Goal: Information Seeking & Learning: Learn about a topic

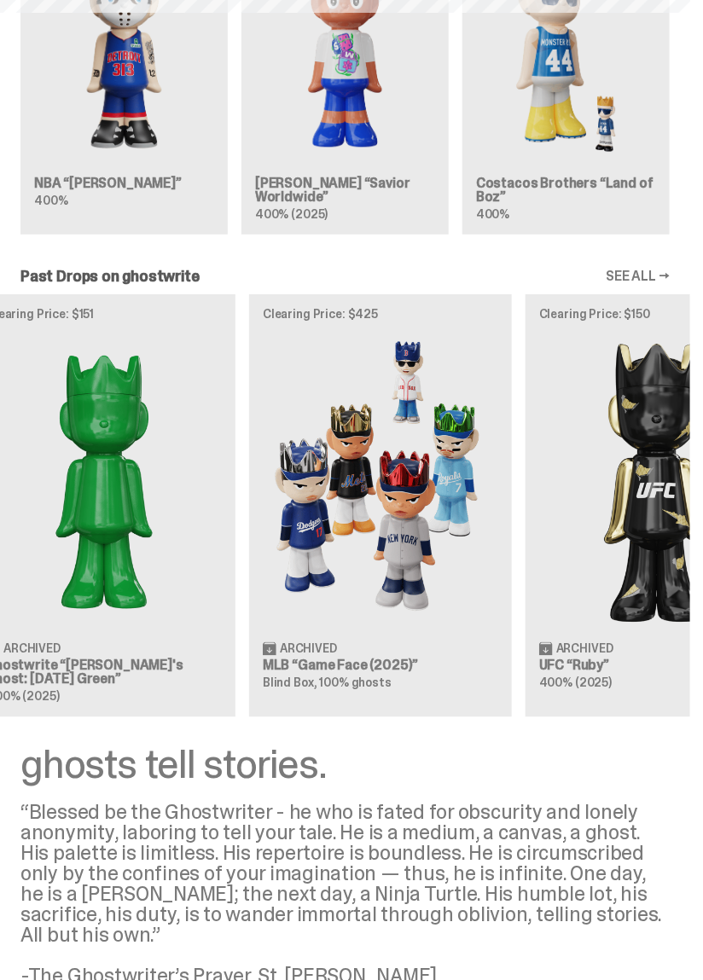
scroll to position [0, 982]
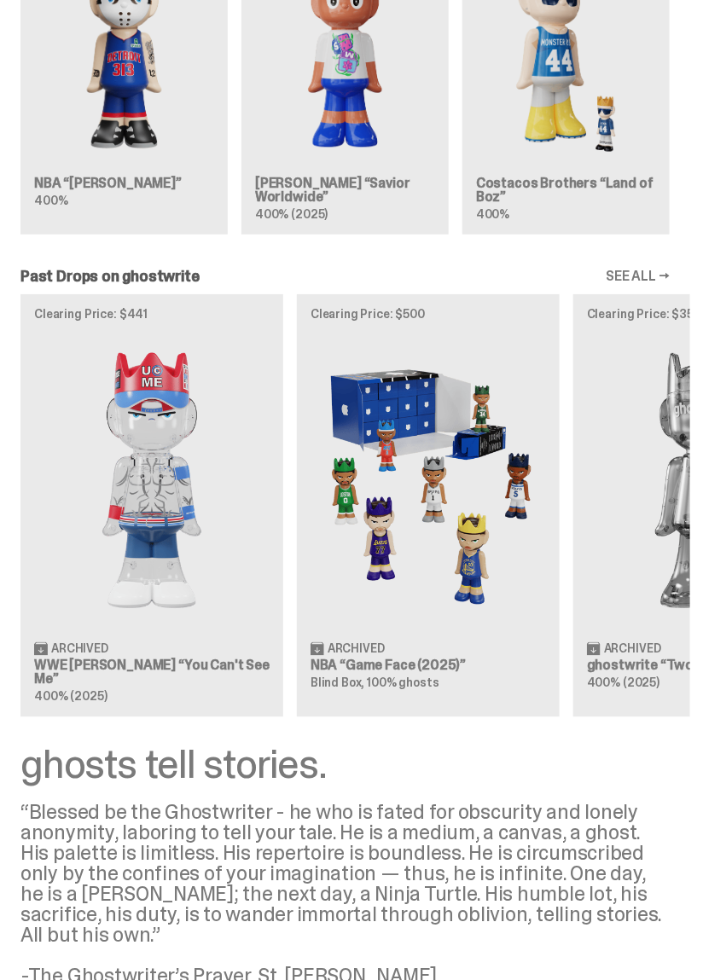
click at [499, 628] on img at bounding box center [428, 481] width 235 height 294
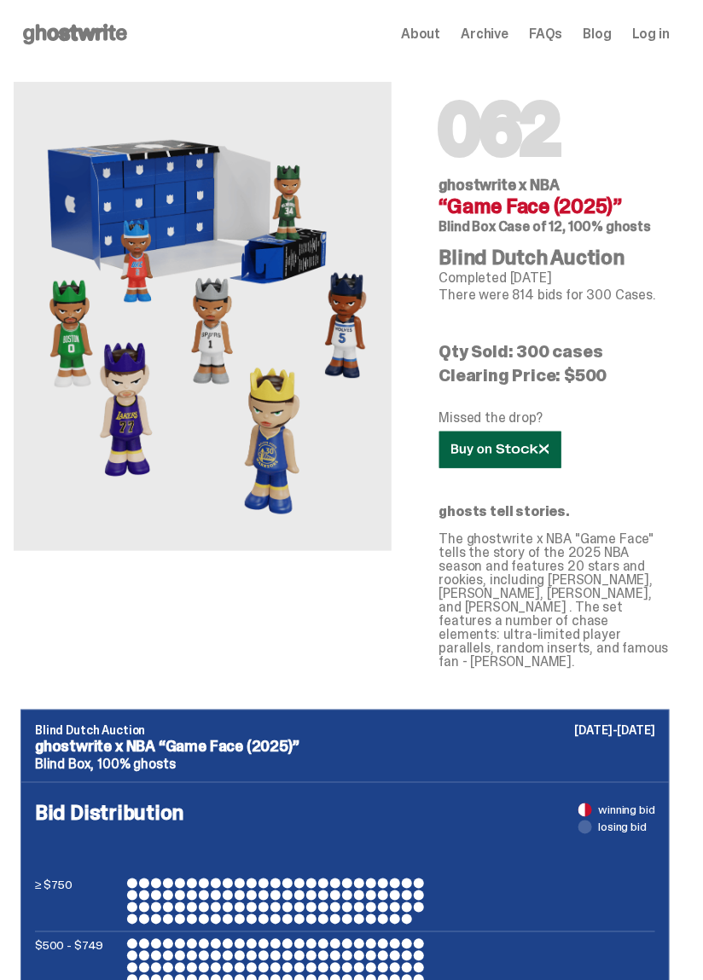
click at [532, 462] on link at bounding box center [500, 450] width 122 height 37
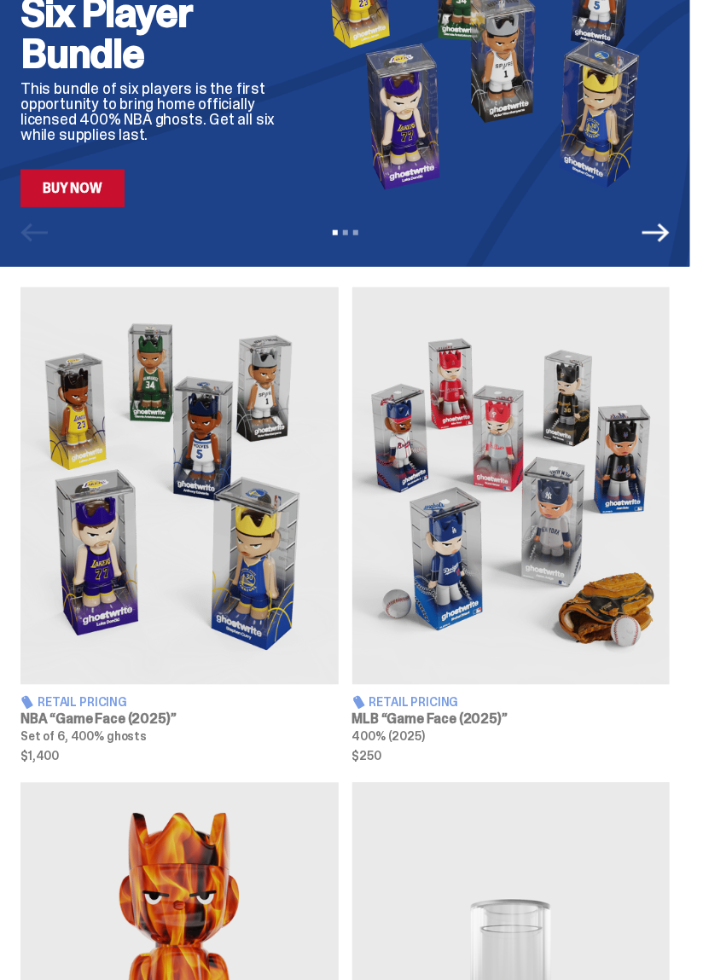
scroll to position [280, 0]
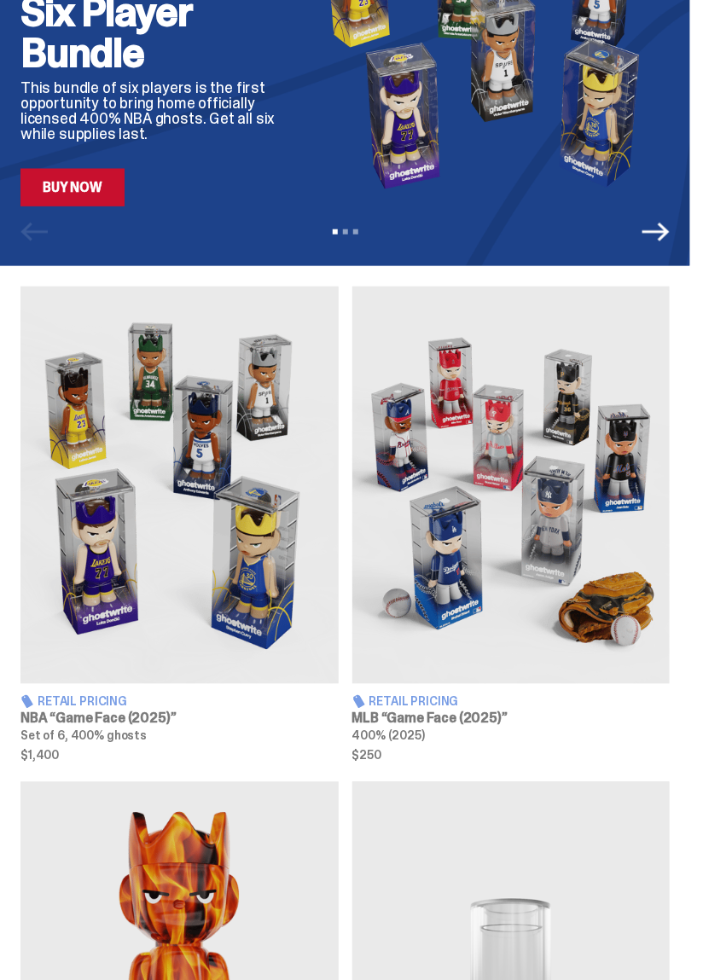
click at [505, 670] on img at bounding box center [511, 486] width 318 height 398
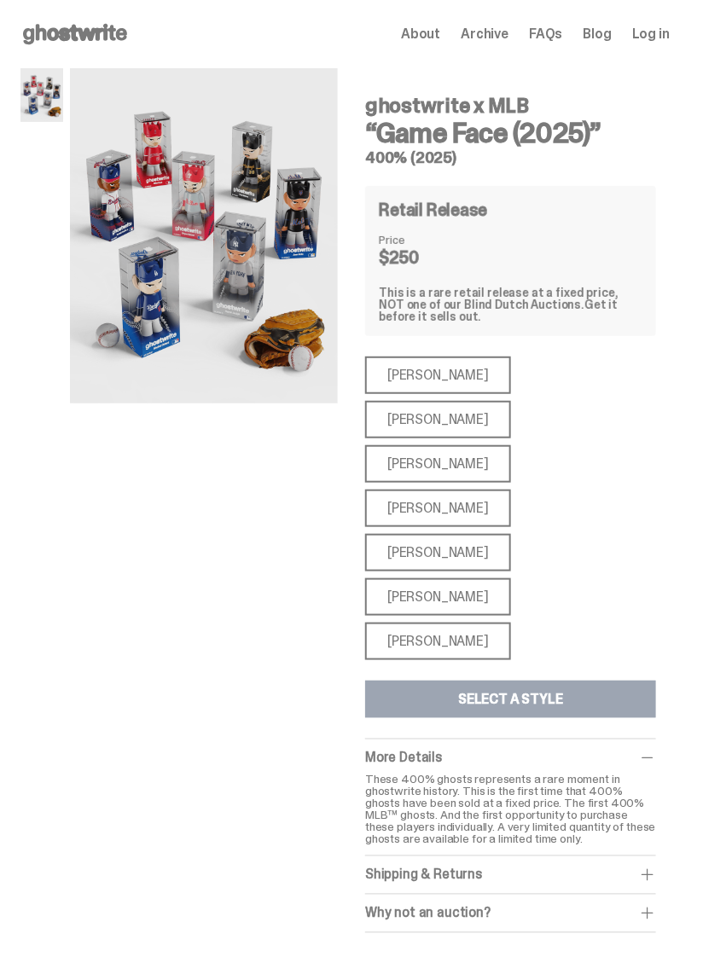
click at [429, 392] on div "Mike Trout" at bounding box center [438, 376] width 146 height 38
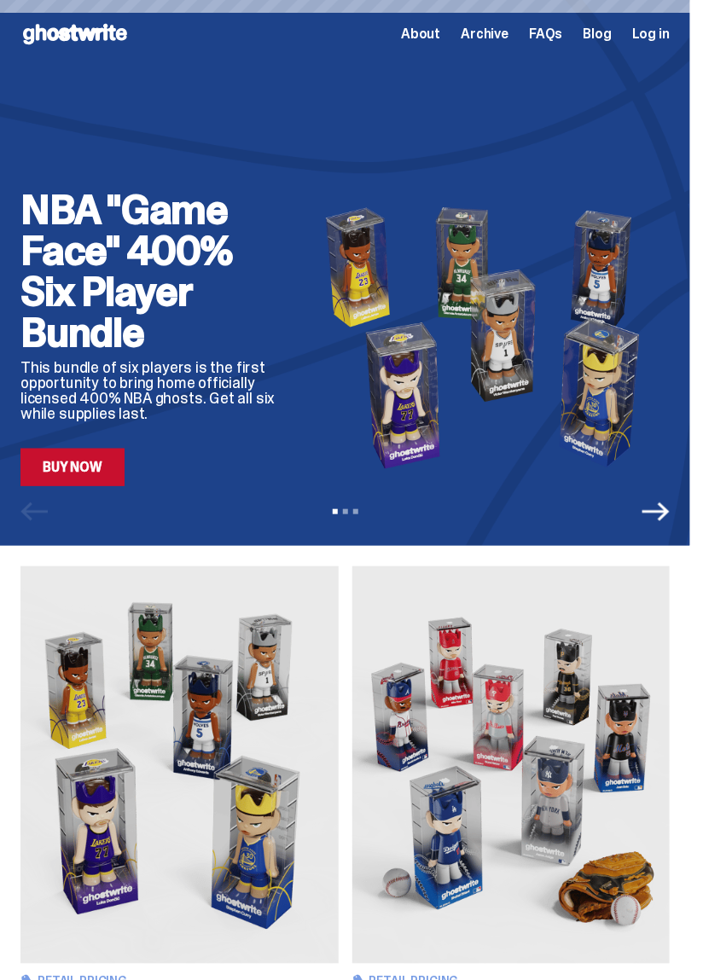
scroll to position [280, 0]
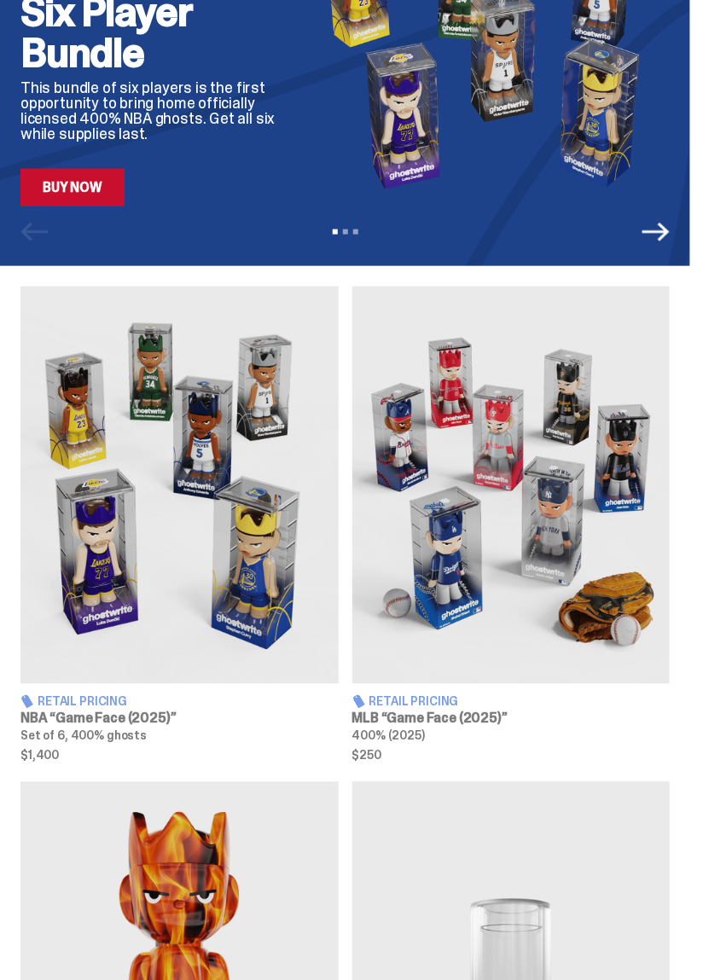
click at [216, 596] on img at bounding box center [179, 486] width 318 height 398
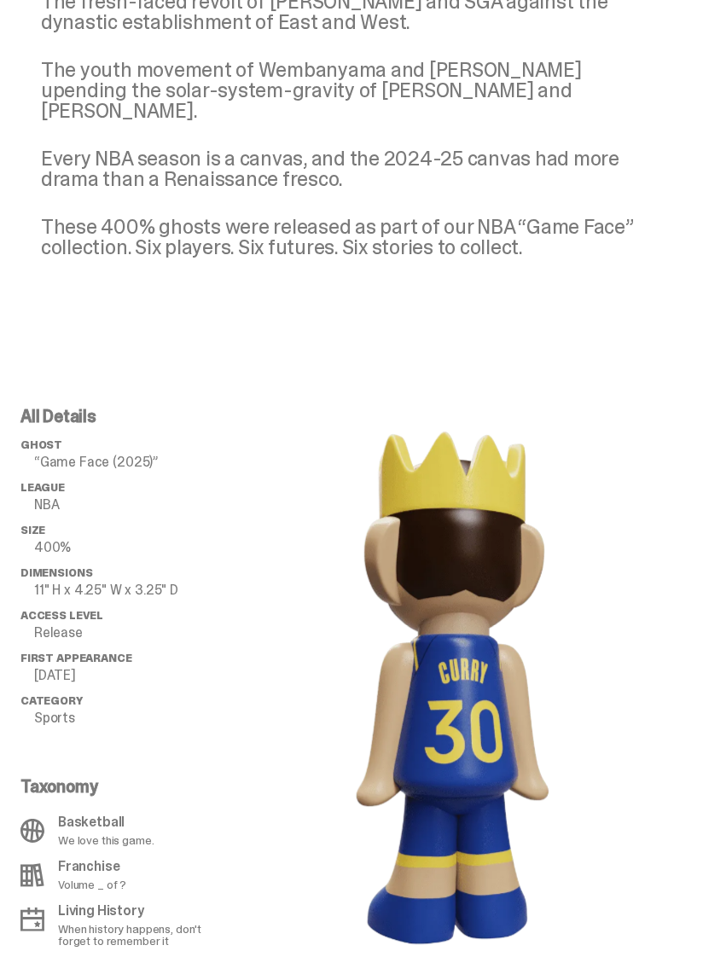
scroll to position [799, 0]
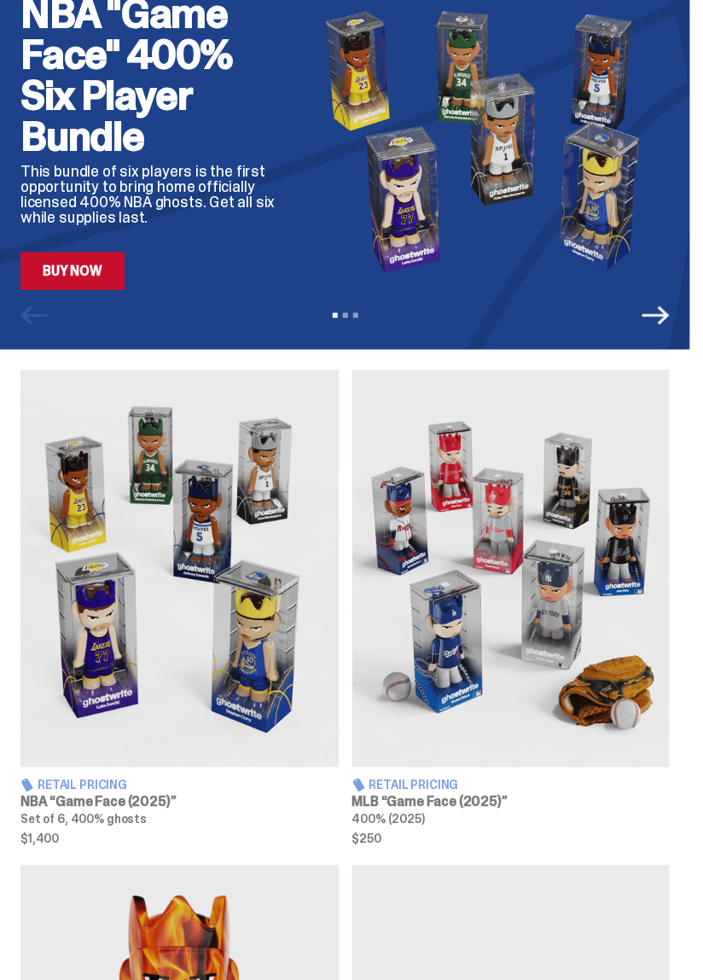
scroll to position [193, 0]
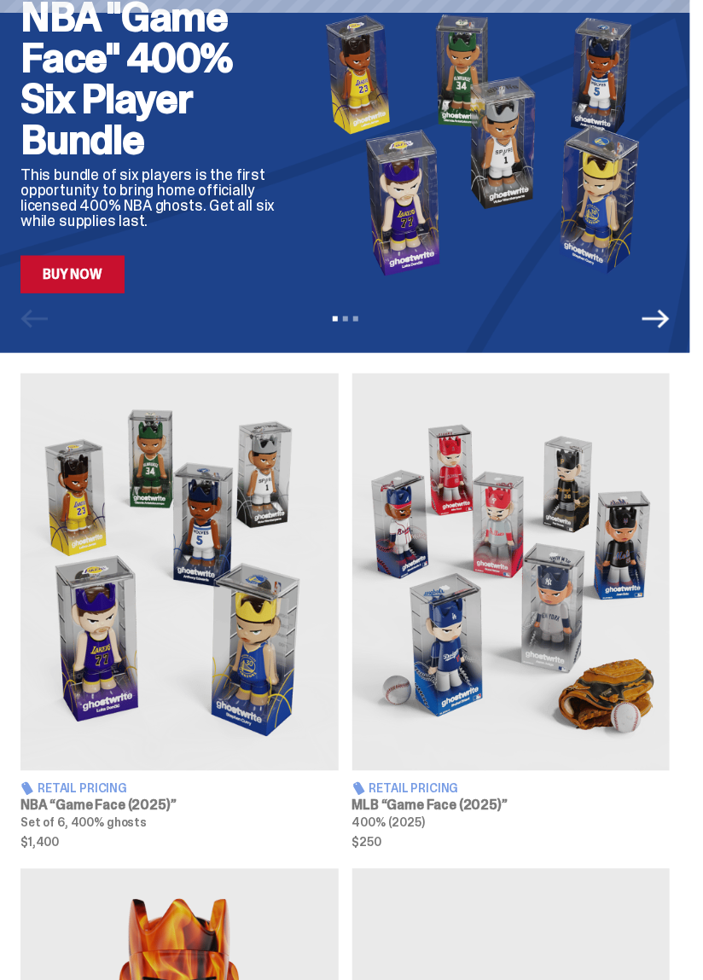
click at [239, 677] on img at bounding box center [179, 573] width 318 height 398
click at [256, 692] on img at bounding box center [179, 573] width 318 height 398
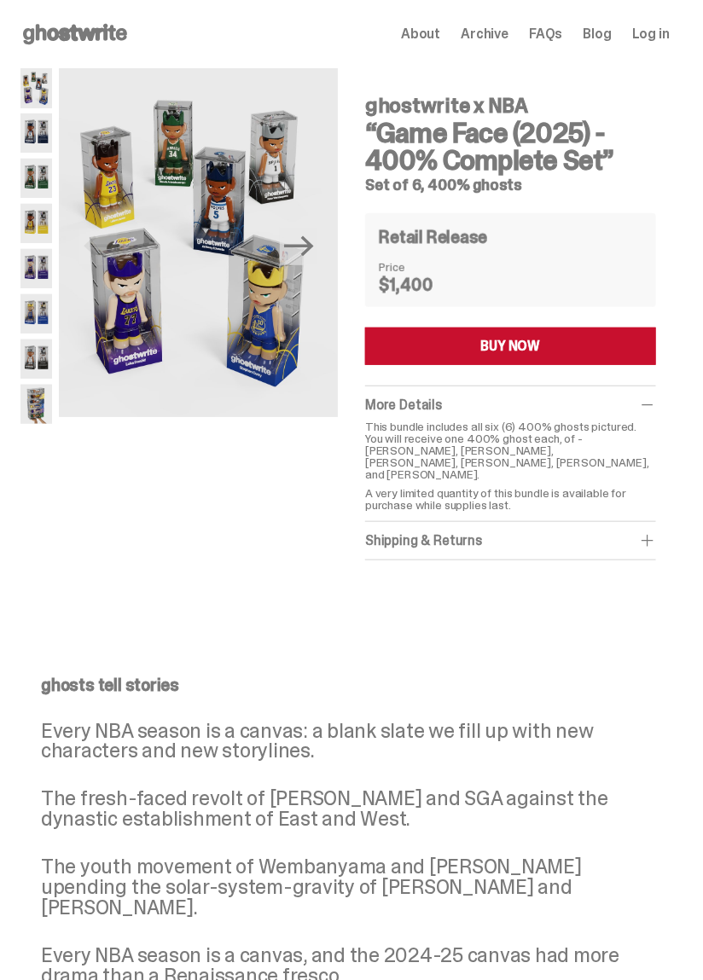
click at [37, 143] on img at bounding box center [36, 133] width 32 height 40
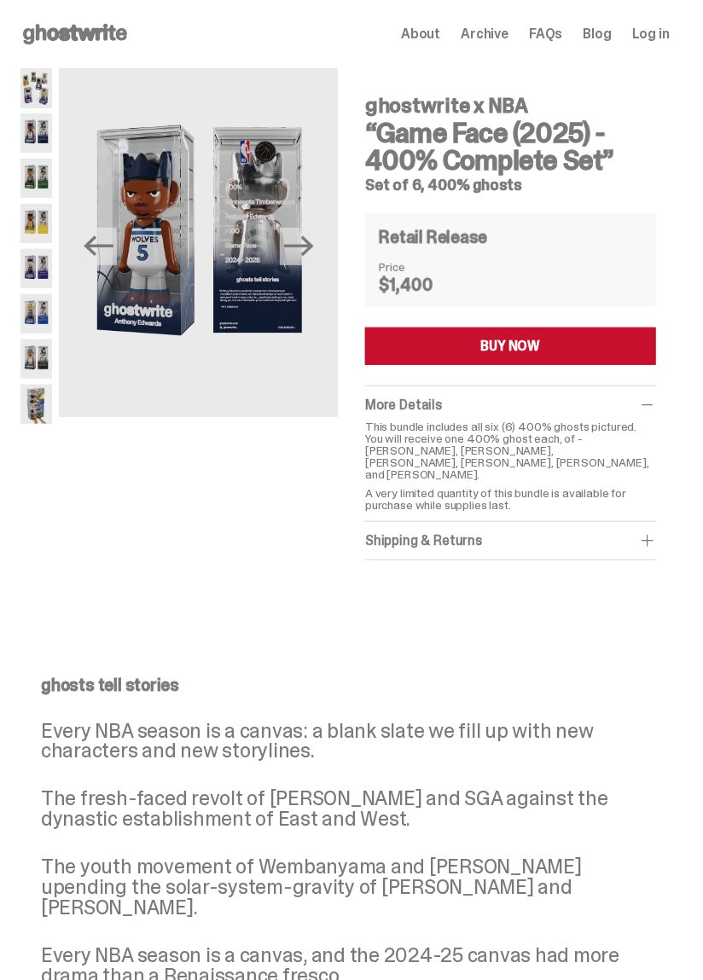
click at [37, 183] on img at bounding box center [36, 179] width 32 height 40
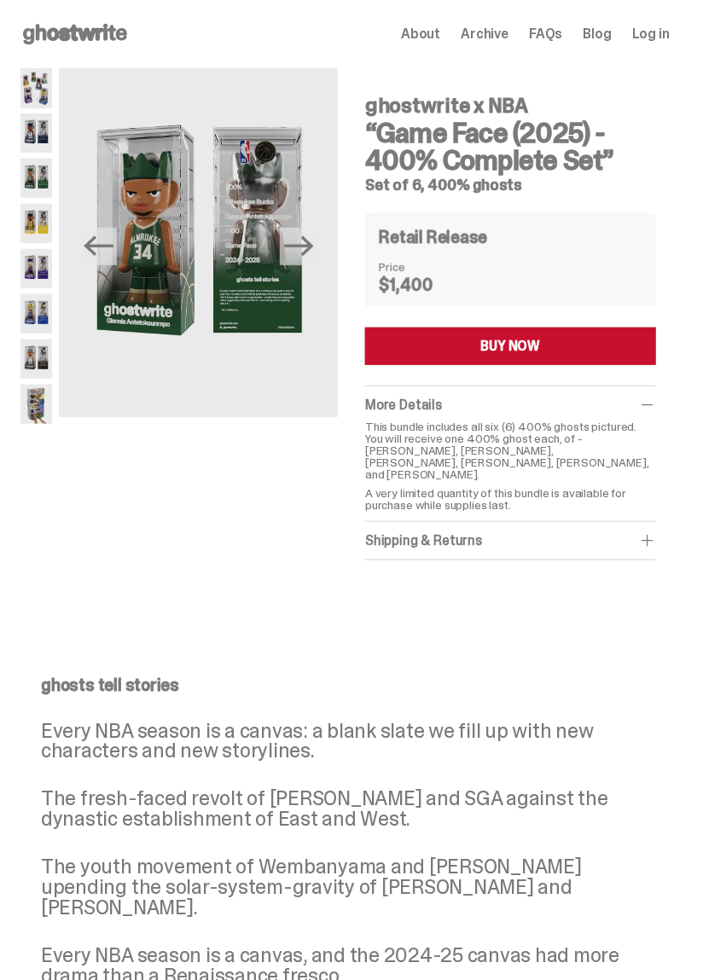
click at [37, 225] on img at bounding box center [36, 224] width 32 height 40
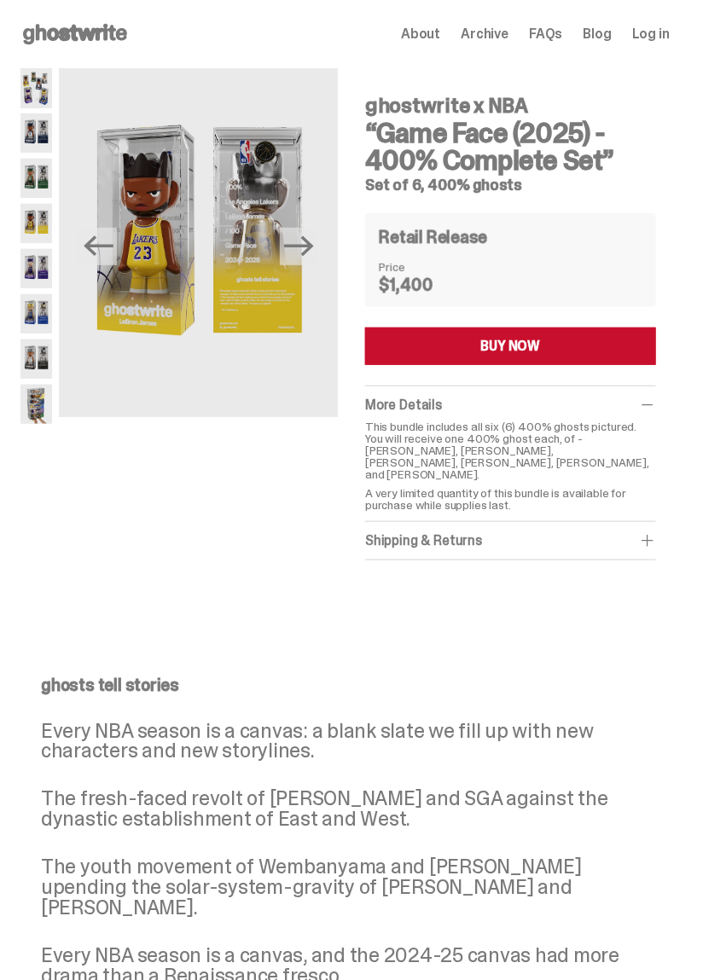
click at [34, 264] on img at bounding box center [36, 269] width 32 height 40
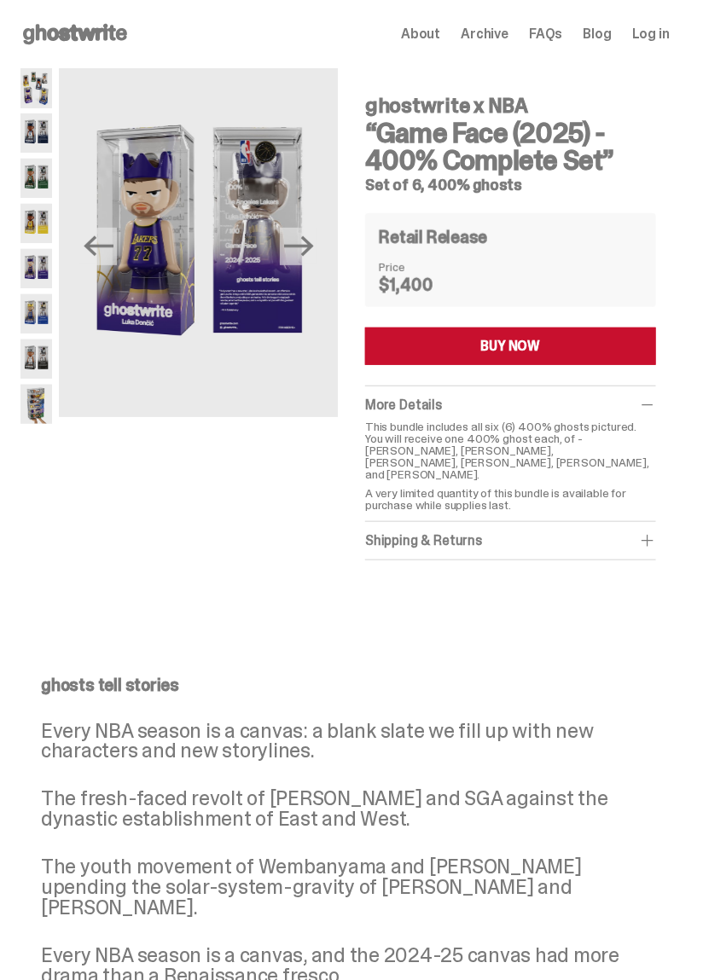
click at [41, 315] on img at bounding box center [36, 314] width 32 height 40
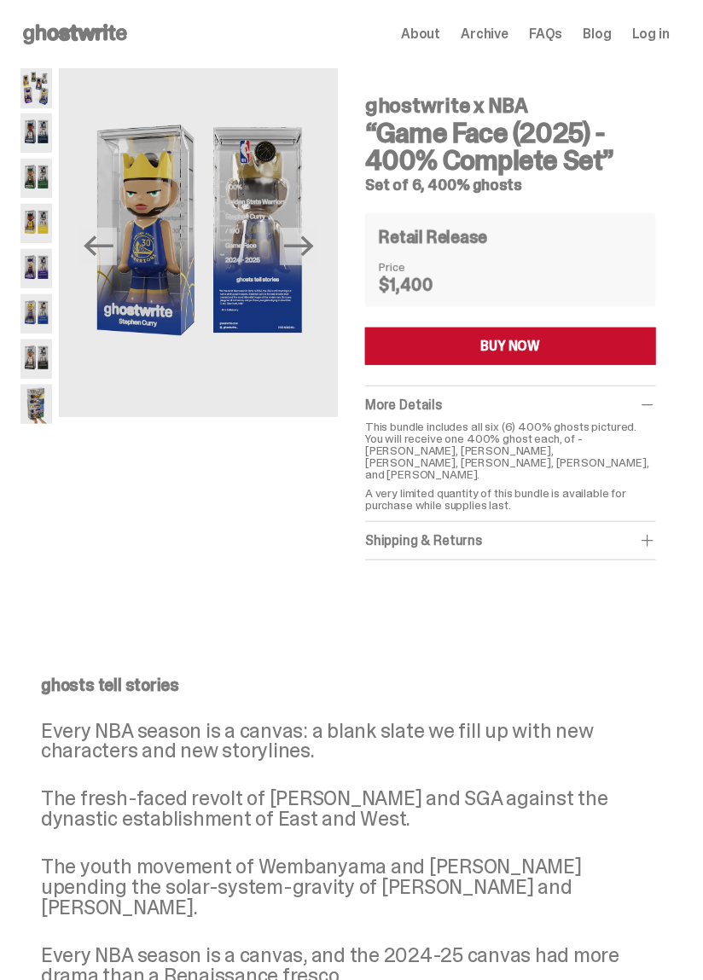
click at [27, 385] on img at bounding box center [36, 405] width 32 height 40
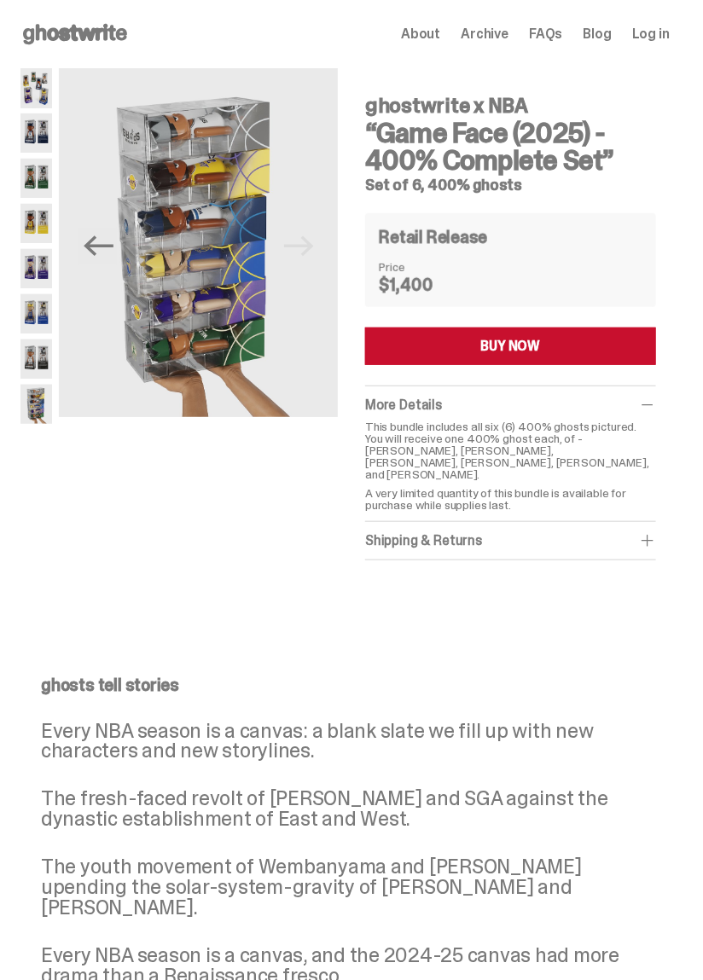
click at [33, 357] on img at bounding box center [36, 360] width 32 height 40
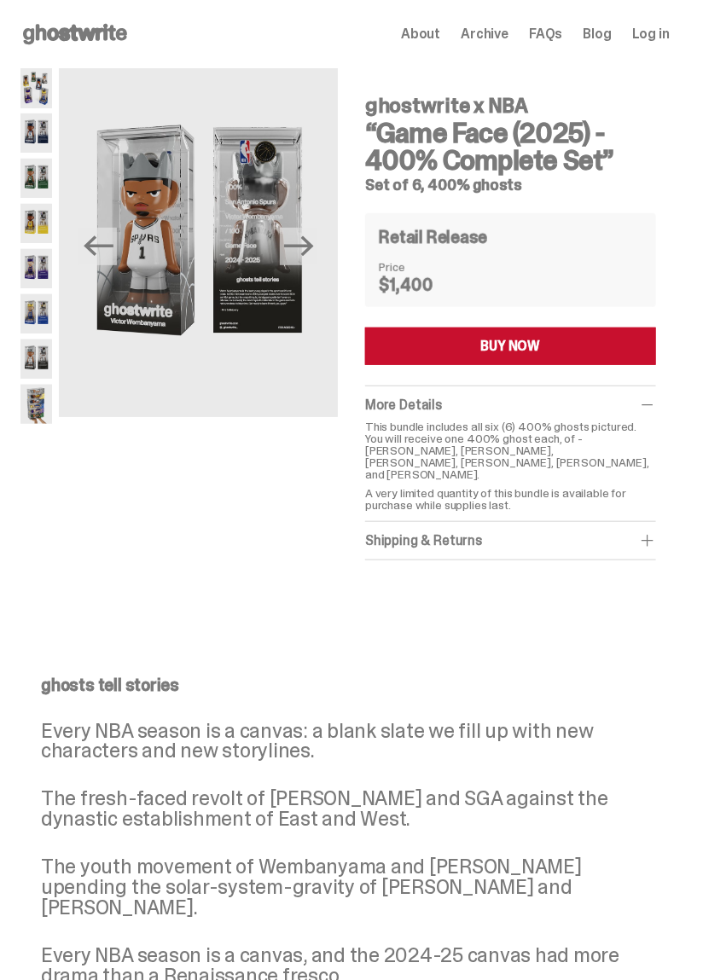
click at [33, 307] on img at bounding box center [36, 314] width 32 height 40
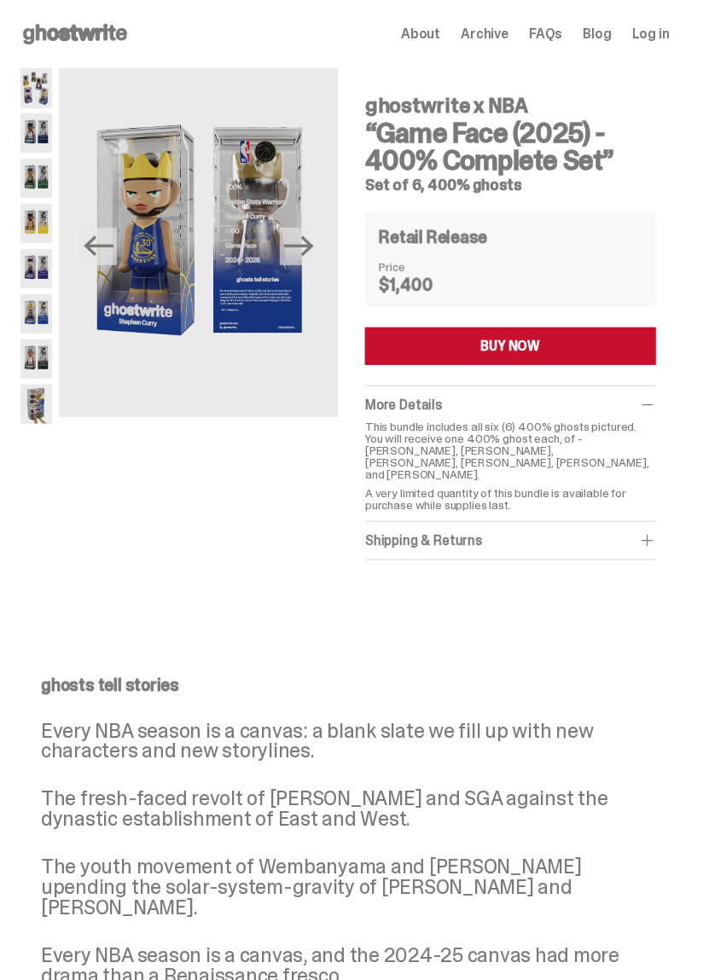
click at [30, 257] on img at bounding box center [36, 269] width 32 height 40
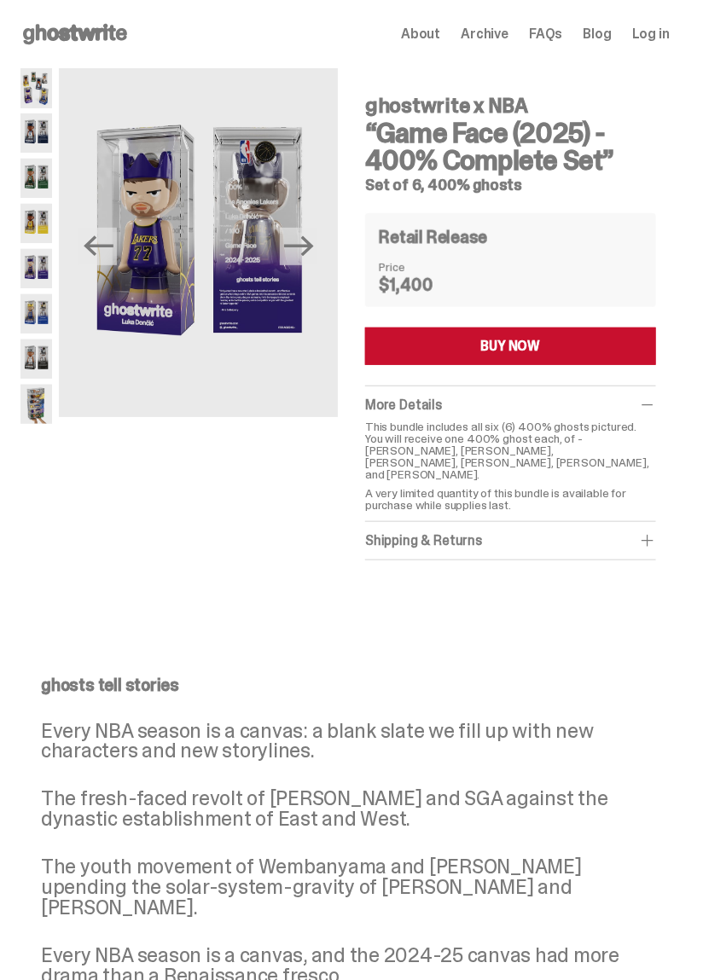
click at [29, 227] on img at bounding box center [36, 224] width 32 height 40
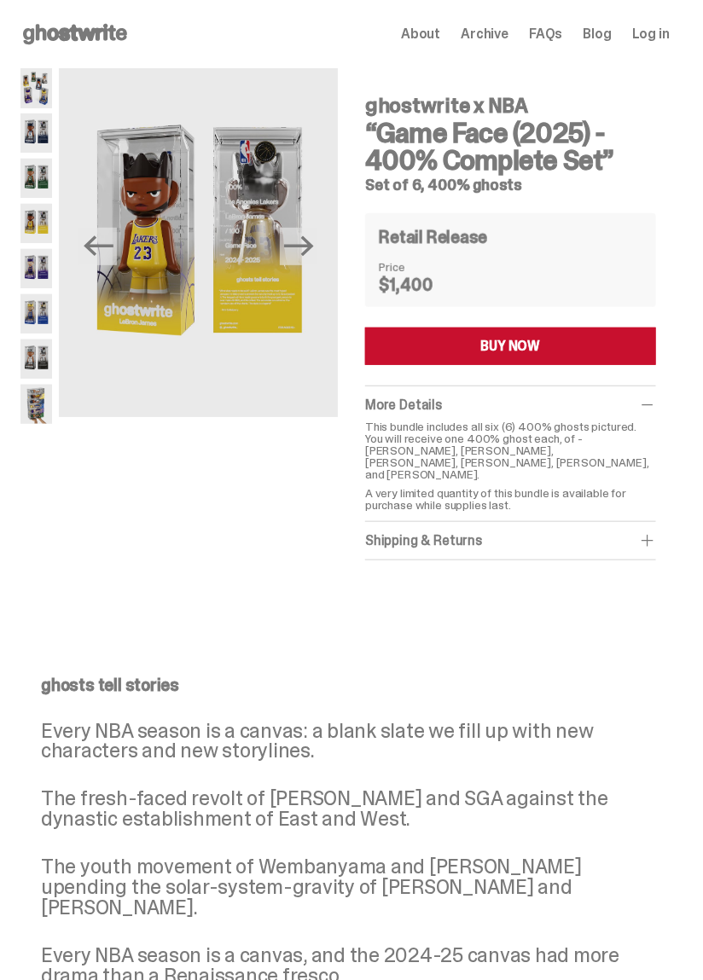
click at [36, 176] on img at bounding box center [36, 179] width 32 height 40
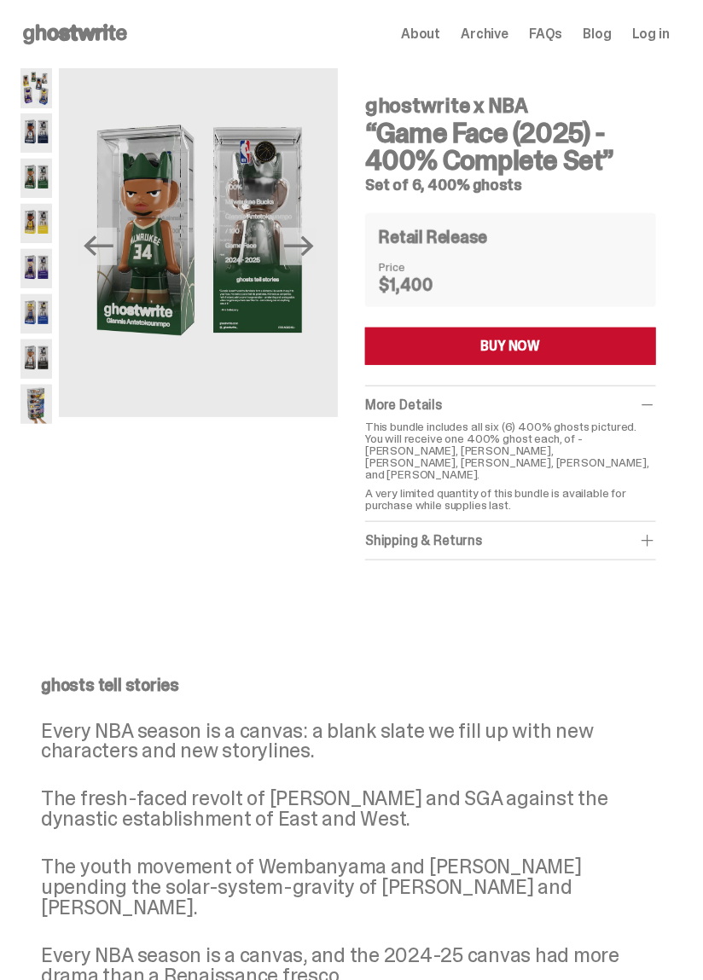
click at [32, 143] on img at bounding box center [36, 133] width 32 height 40
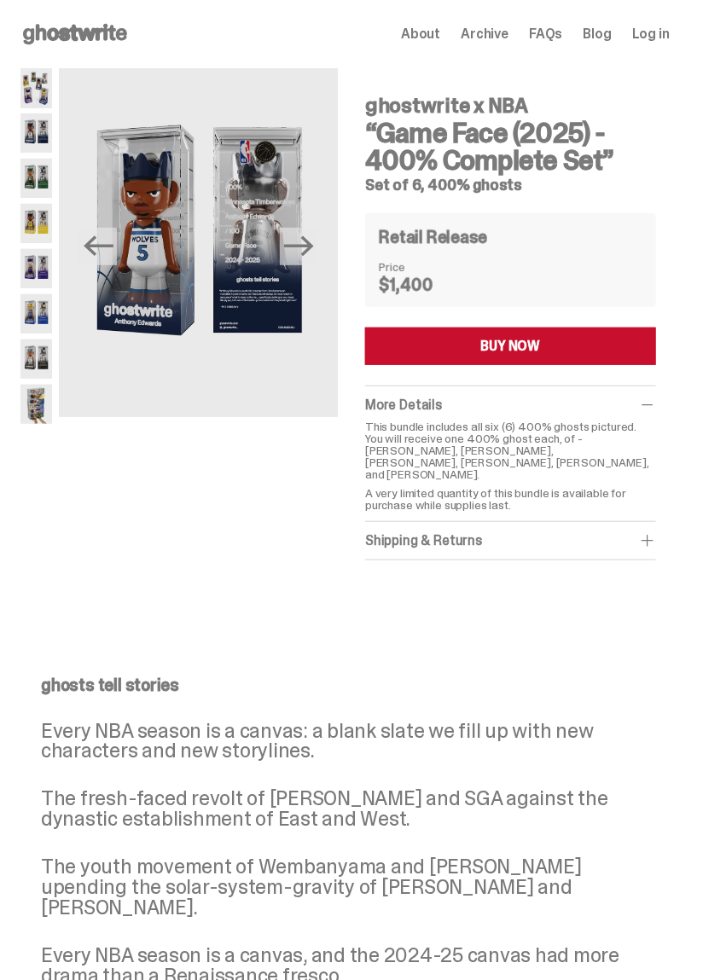
click at [32, 96] on img at bounding box center [36, 88] width 32 height 40
